Goal: Task Accomplishment & Management: Complete application form

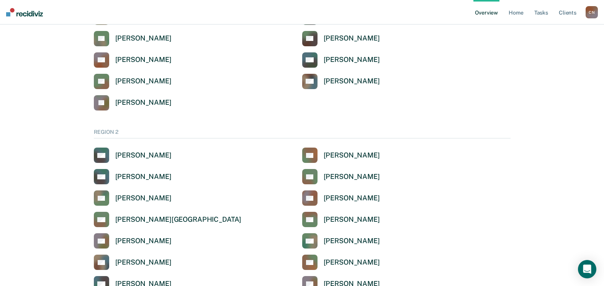
scroll to position [574, 0]
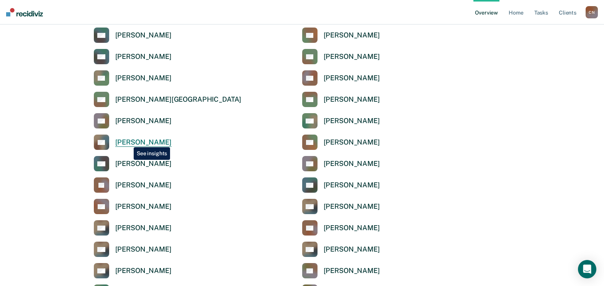
click at [128, 142] on div "[PERSON_NAME]" at bounding box center [143, 142] width 56 height 9
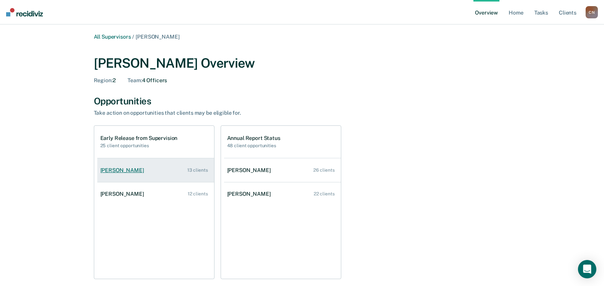
click at [142, 171] on div "[PERSON_NAME]" at bounding box center [123, 170] width 47 height 7
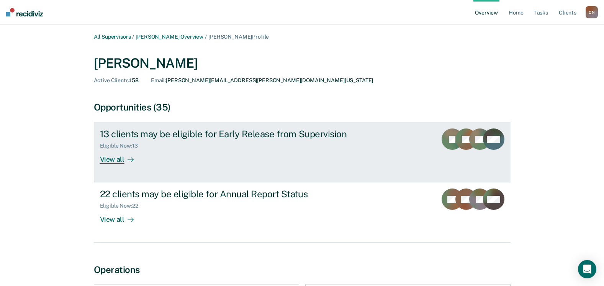
click at [116, 158] on div "View all" at bounding box center [121, 156] width 43 height 15
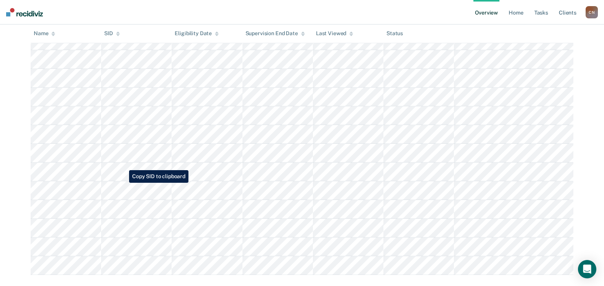
scroll to position [140, 0]
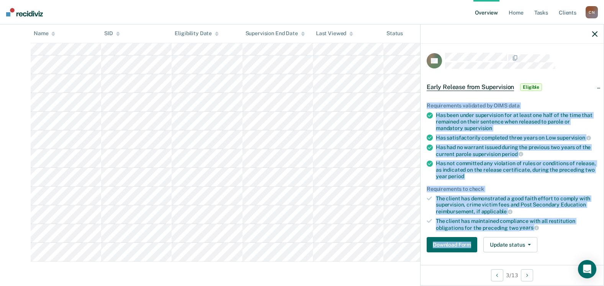
drag, startPoint x: 427, startPoint y: 104, endPoint x: 479, endPoint y: 232, distance: 138.4
click at [479, 232] on div "Requirements validated by OIMS data Has been under supervision for at least one…" at bounding box center [511, 174] width 183 height 168
copy div "Requirements validated by OIMS data Has been under supervision for at least one…"
click at [453, 245] on button "Download Form" at bounding box center [451, 244] width 51 height 15
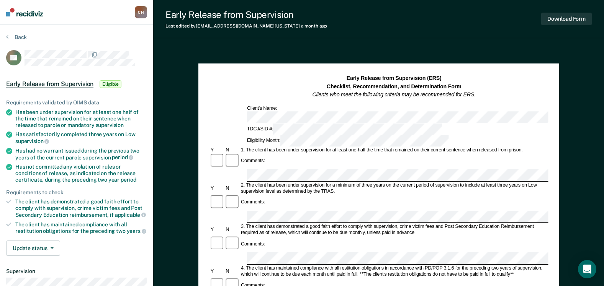
click at [7, 112] on icon at bounding box center [9, 112] width 6 height 6
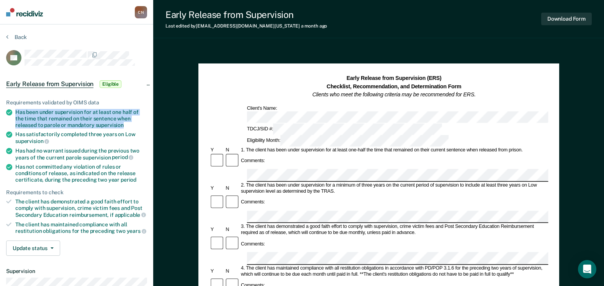
drag, startPoint x: 16, startPoint y: 112, endPoint x: 124, endPoint y: 122, distance: 107.7
click at [124, 122] on div "Has been under supervision for at least one half of the time that remained on t…" at bounding box center [81, 118] width 132 height 19
copy div "Has been under supervision for at least one half of the time that remained on t…"
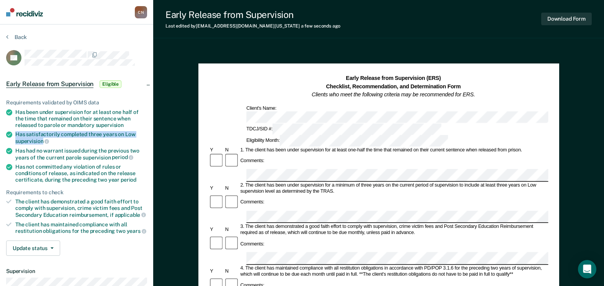
drag, startPoint x: 15, startPoint y: 133, endPoint x: 44, endPoint y: 138, distance: 28.7
click at [44, 138] on div "Has satisfactorily completed three years on Low supervision" at bounding box center [81, 137] width 132 height 13
copy div "Has satisfactorily completed three years on Low supervision"
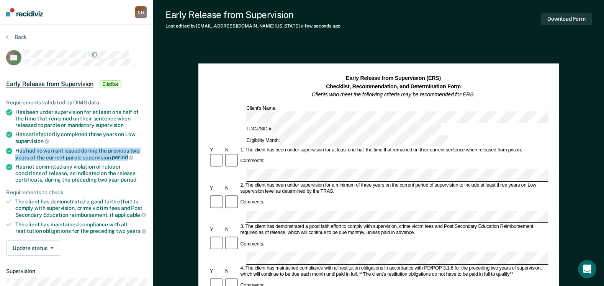
drag, startPoint x: 19, startPoint y: 150, endPoint x: 125, endPoint y: 154, distance: 106.5
click at [125, 154] on div "Has had no warrant issued during the previous two years of the current parole s…" at bounding box center [81, 154] width 132 height 13
copy div "as had no warrant issued during the previous two years of the current parole su…"
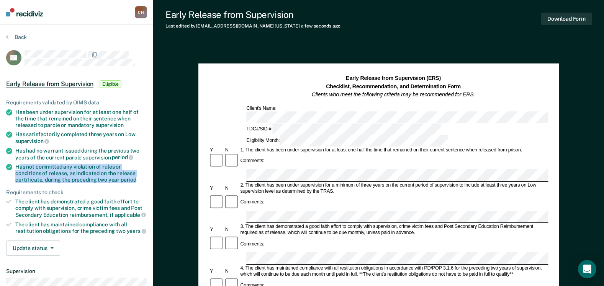
drag, startPoint x: 18, startPoint y: 167, endPoint x: 108, endPoint y: 178, distance: 90.6
click at [108, 178] on div "Has not committed any violation of rules or conditions of release, as indicated…" at bounding box center [81, 173] width 132 height 19
copy div "as not committed any violation of rules or conditions of release, as indicated …"
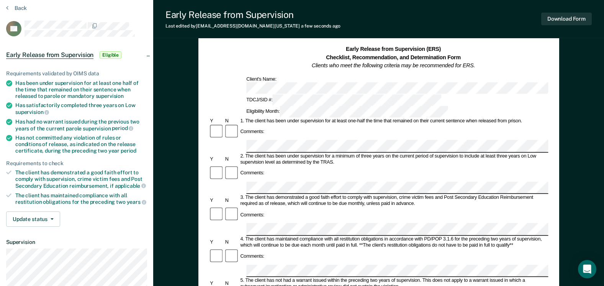
scroll to position [77, 0]
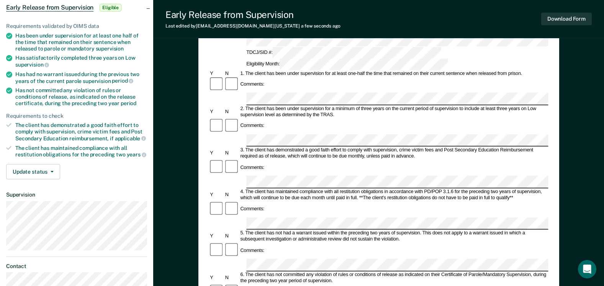
click at [382, 201] on div "Comments:" at bounding box center [378, 209] width 339 height 16
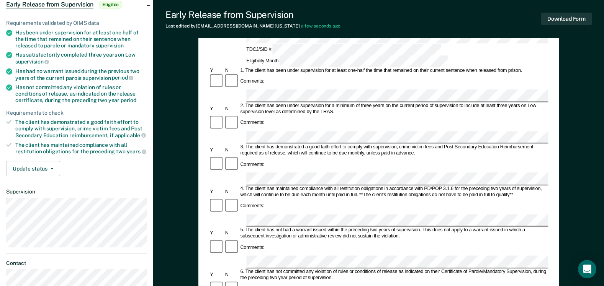
scroll to position [0, 0]
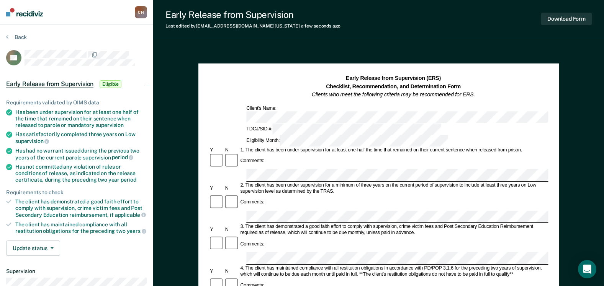
click at [464, 183] on div "2. The client has been under supervision for a minimum of three years on the cu…" at bounding box center [393, 189] width 309 height 12
click at [560, 21] on button "Download Form" at bounding box center [566, 19] width 51 height 13
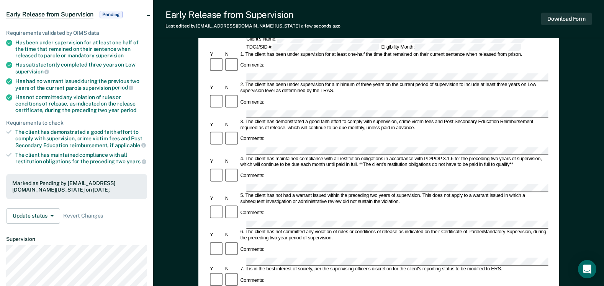
scroll to position [77, 0]
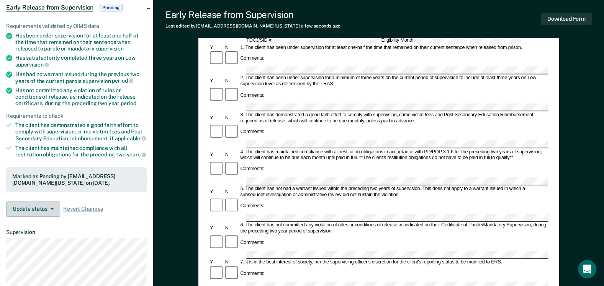
click at [52, 210] on icon "button" at bounding box center [52, 210] width 3 height 2
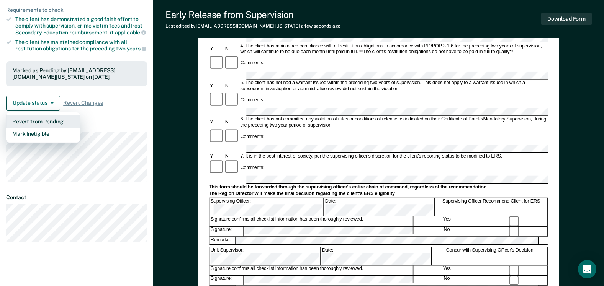
scroll to position [191, 0]
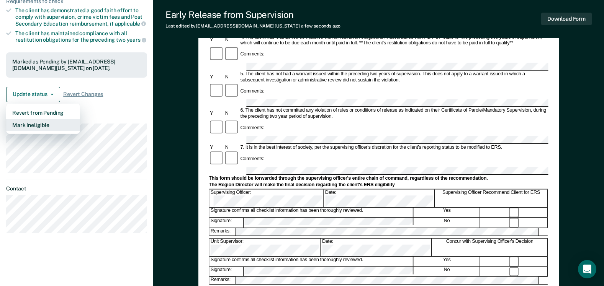
click at [26, 131] on button "Mark Ineligible" at bounding box center [43, 125] width 74 height 12
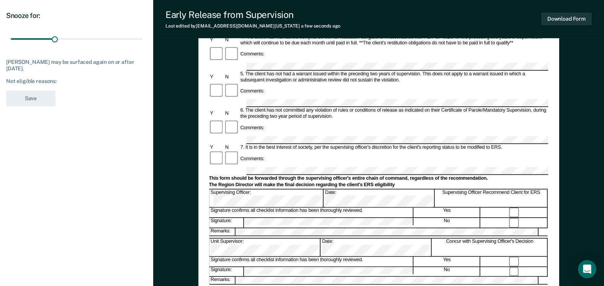
click at [64, 81] on div "Not eligible reasons:" at bounding box center [76, 81] width 141 height 7
click at [64, 80] on div "Not eligible reasons:" at bounding box center [76, 81] width 141 height 7
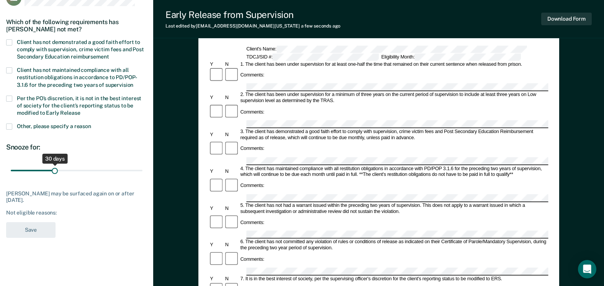
scroll to position [0, 0]
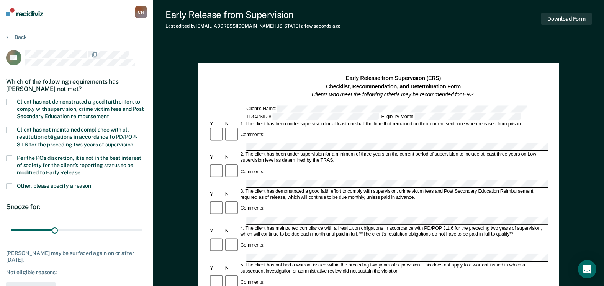
click at [11, 186] on span at bounding box center [9, 186] width 6 height 6
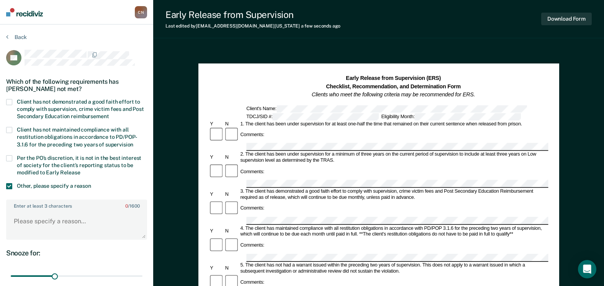
click at [31, 206] on label "Enter at least 3 characters 0 / 1600" at bounding box center [76, 205] width 139 height 8
click at [31, 211] on textarea "Enter at least 3 characters 0 / 1600" at bounding box center [76, 225] width 139 height 28
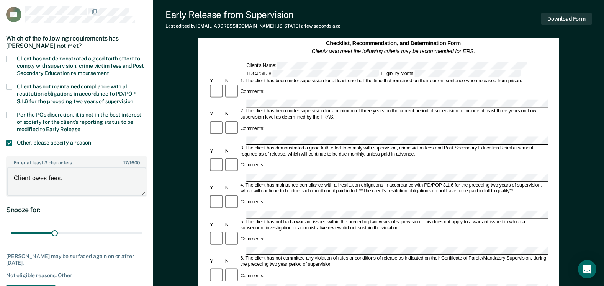
scroll to position [115, 0]
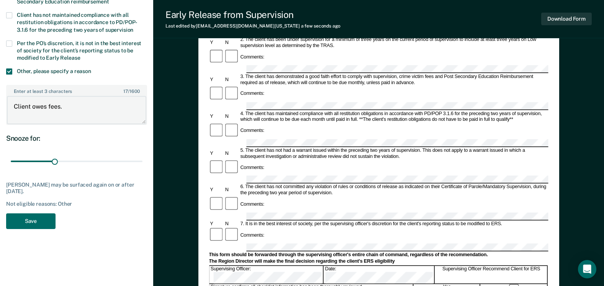
click at [48, 105] on textarea "Client owes fees." at bounding box center [76, 110] width 139 height 28
click at [94, 106] on textarea "Client owes $10 Supervision and $8 Crime Victim fees." at bounding box center [76, 110] width 139 height 28
click at [62, 114] on textarea "Client owes $10 Supervision Fee and $8 Crime Victim fees." at bounding box center [76, 110] width 139 height 28
click at [74, 113] on textarea "Client owes $10 Supervision Fee and $8 Crime Victim fund." at bounding box center [76, 110] width 139 height 28
type textarea "Client owes $10 Supervision Fee and $8 Crime Victim fund."
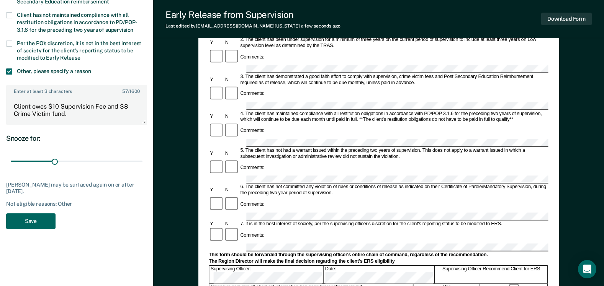
click at [26, 224] on button "Save" at bounding box center [30, 222] width 49 height 16
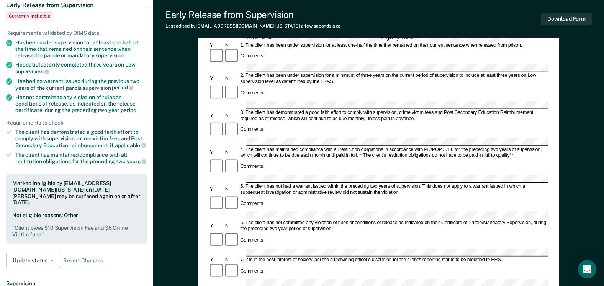
scroll to position [0, 0]
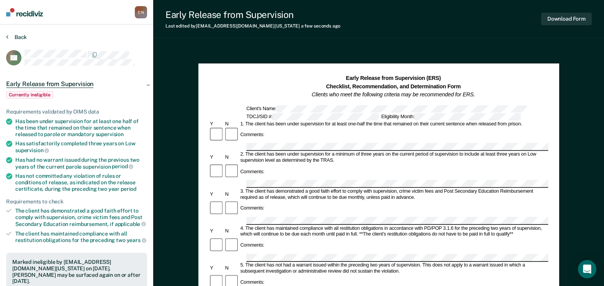
click at [7, 34] on icon at bounding box center [7, 37] width 2 height 6
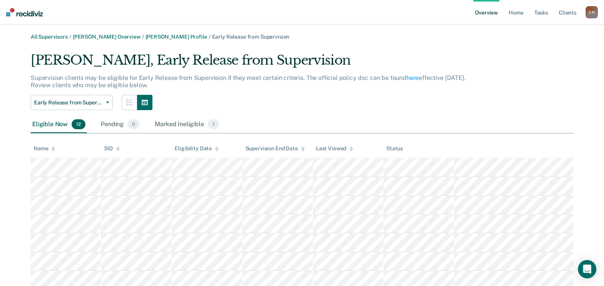
click at [483, 13] on link "Overview" at bounding box center [486, 12] width 26 height 24
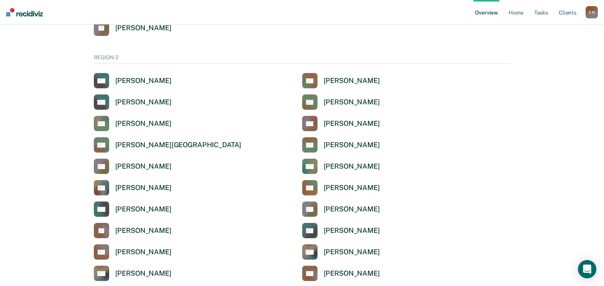
scroll to position [612, 0]
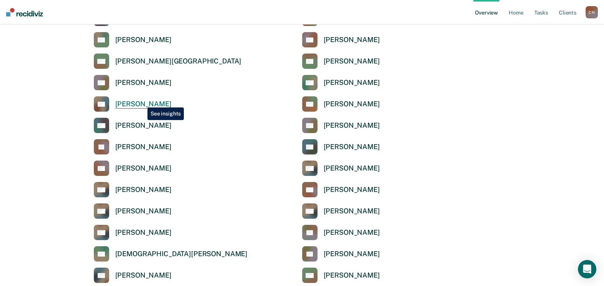
click at [142, 102] on div "[PERSON_NAME]" at bounding box center [143, 104] width 56 height 9
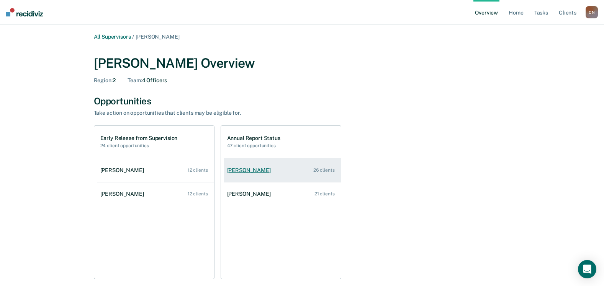
click at [247, 171] on div "[PERSON_NAME]" at bounding box center [250, 170] width 47 height 7
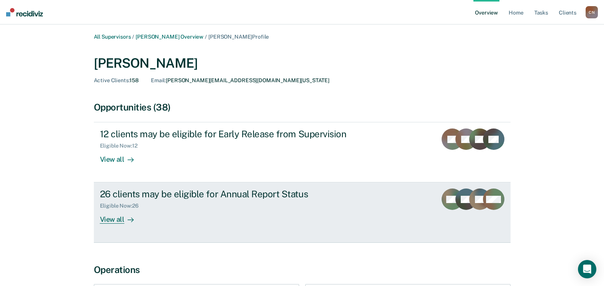
click at [109, 221] on div "View all" at bounding box center [121, 216] width 43 height 15
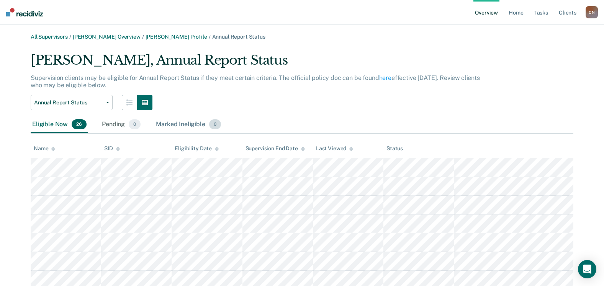
click at [180, 127] on div "Marked Ineligible 0" at bounding box center [188, 124] width 68 height 17
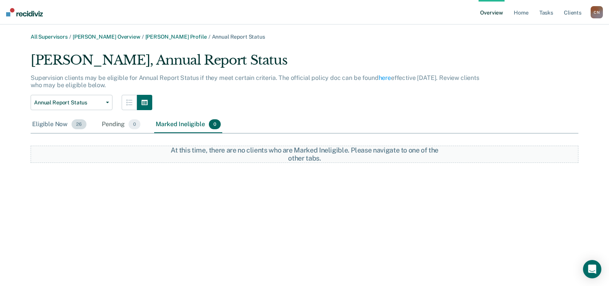
click at [43, 126] on div "Eligible Now 26" at bounding box center [59, 124] width 57 height 17
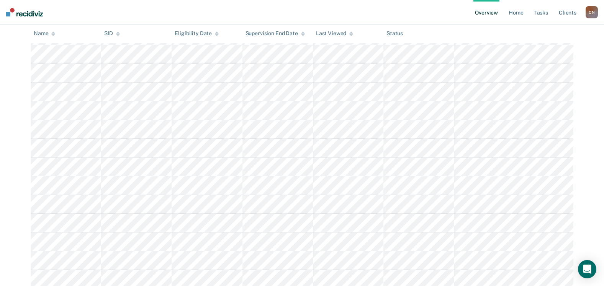
scroll to position [306, 0]
